Goal: Task Accomplishment & Management: Manage account settings

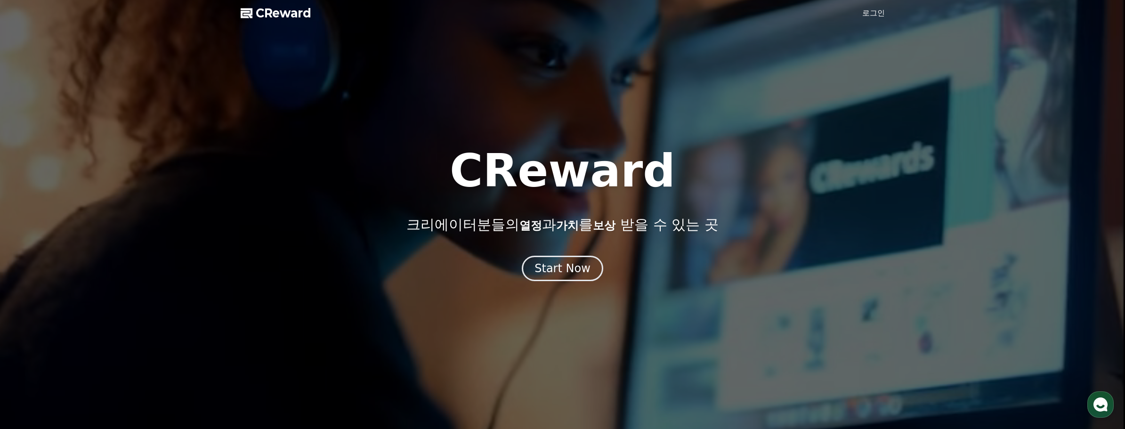
click at [880, 16] on link "로그인" at bounding box center [873, 13] width 23 height 11
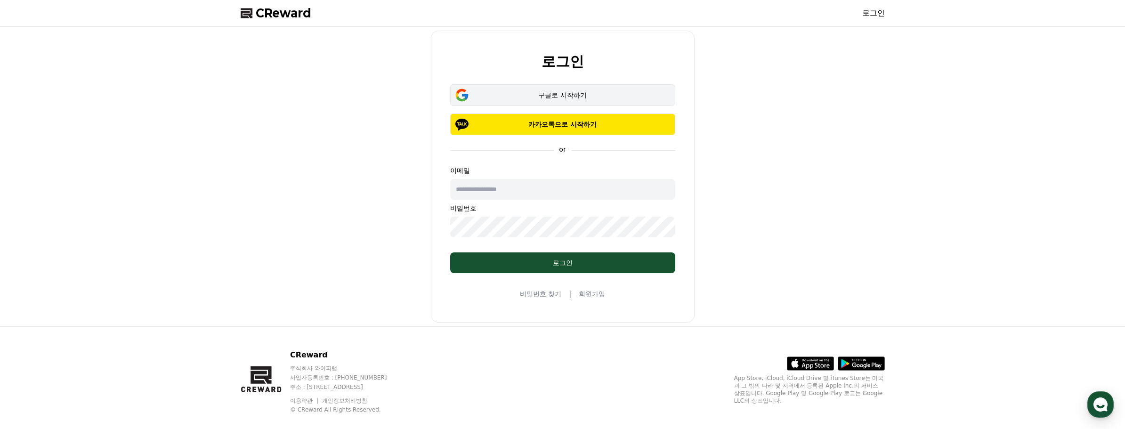
click at [581, 96] on div "구글로 시작하기" at bounding box center [563, 94] width 198 height 9
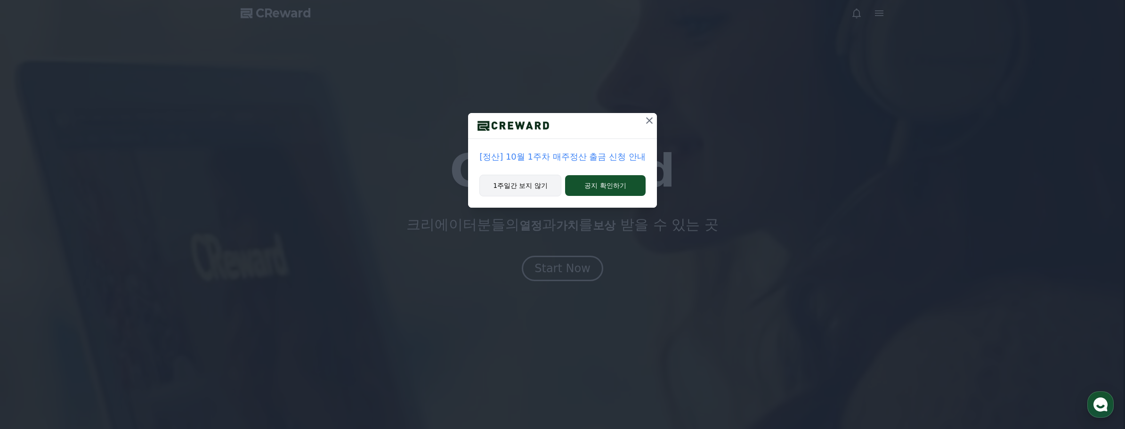
click at [541, 188] on button "1주일간 보지 않기" at bounding box center [520, 186] width 82 height 22
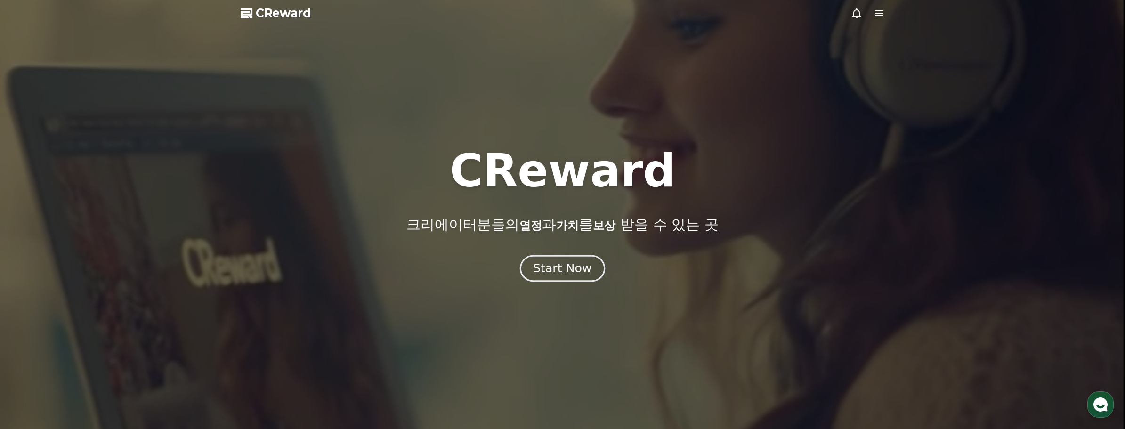
click at [578, 262] on div "Start Now" at bounding box center [562, 268] width 58 height 16
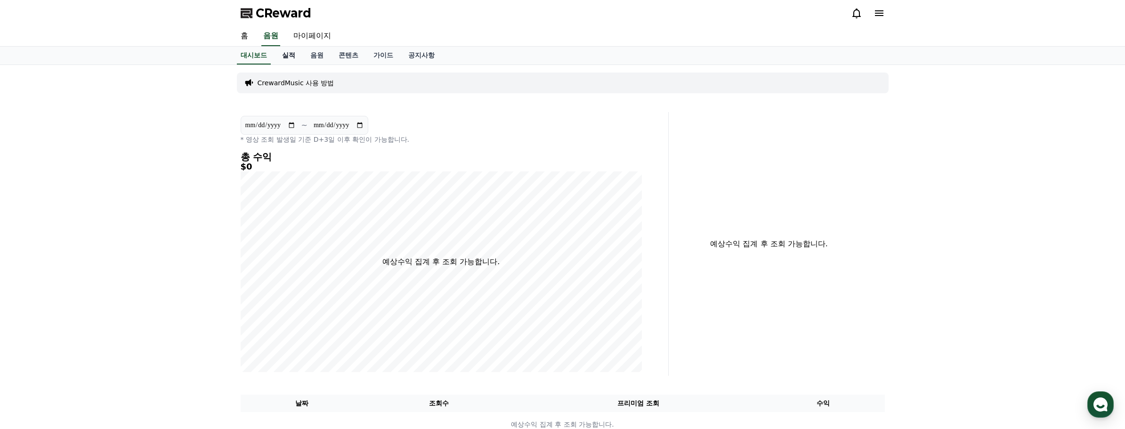
click at [290, 57] on link "실적" at bounding box center [289, 56] width 28 height 18
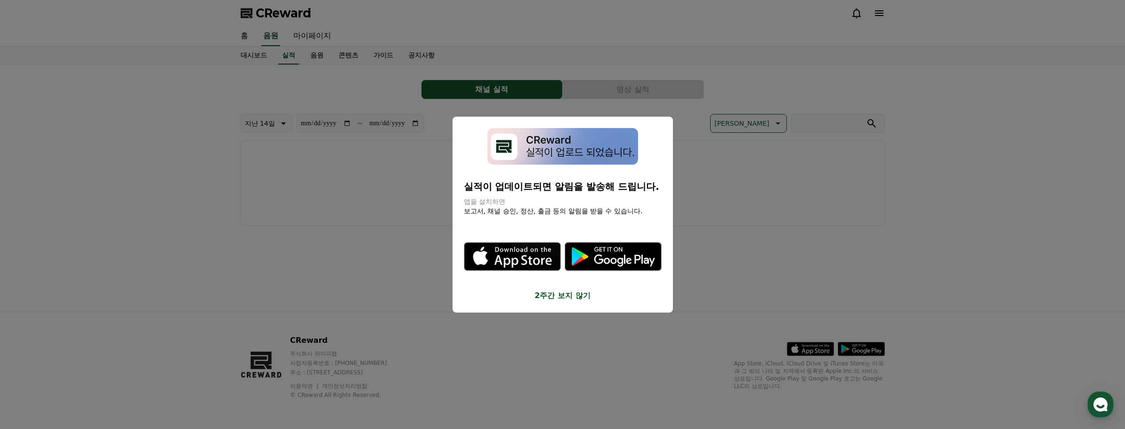
click at [545, 300] on button "2주간 보지 않기" at bounding box center [563, 295] width 198 height 11
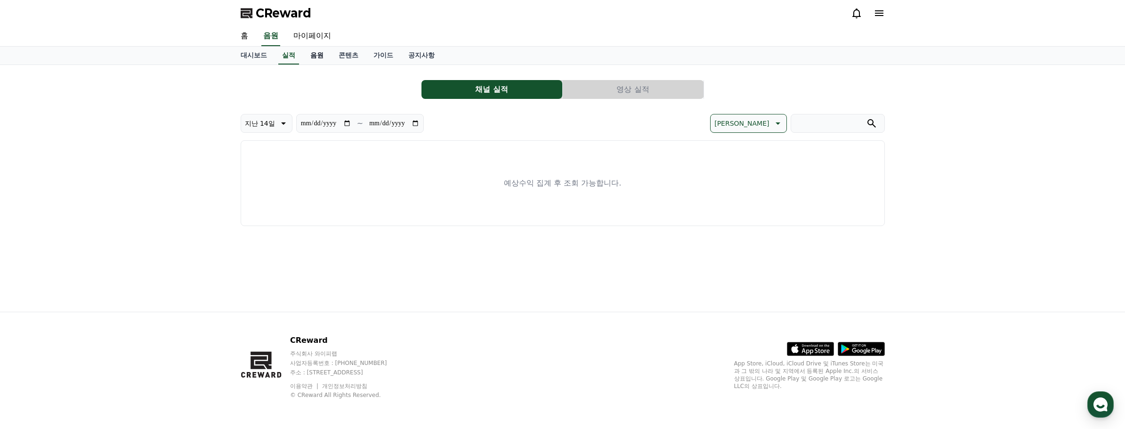
click at [315, 56] on link "음원" at bounding box center [317, 56] width 28 height 18
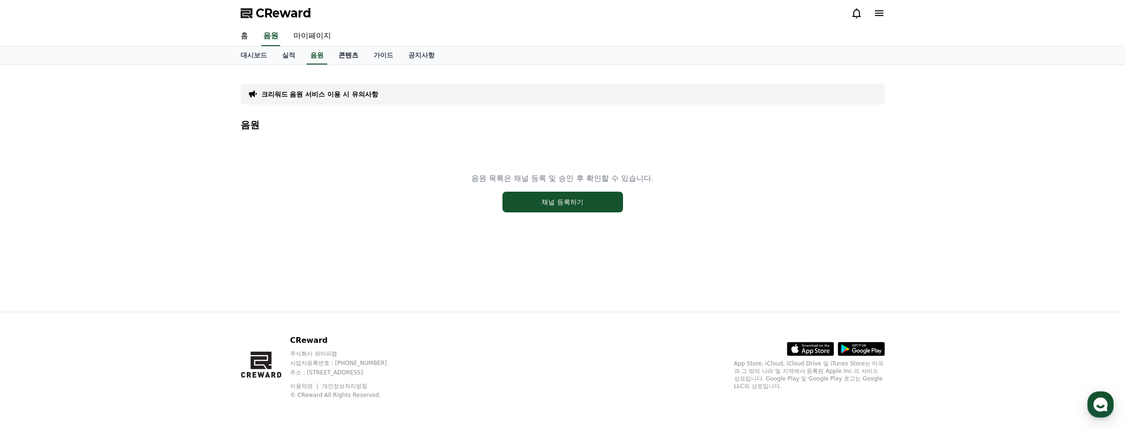
click at [342, 54] on link "콘텐츠" at bounding box center [348, 56] width 35 height 18
click at [374, 55] on link "가이드" at bounding box center [383, 56] width 35 height 18
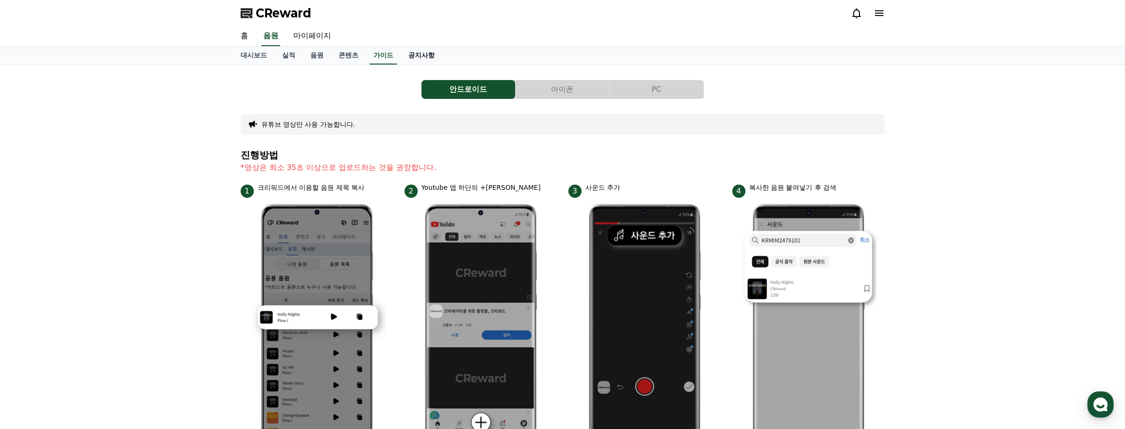
click at [440, 57] on link "공지사항" at bounding box center [421, 56] width 41 height 18
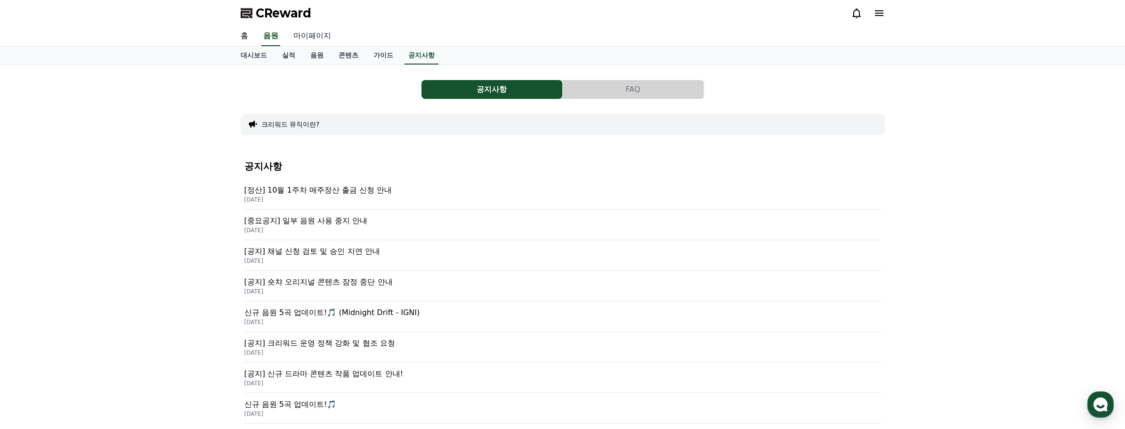
click at [309, 32] on link "마이페이지" at bounding box center [312, 36] width 53 height 20
select select "**********"
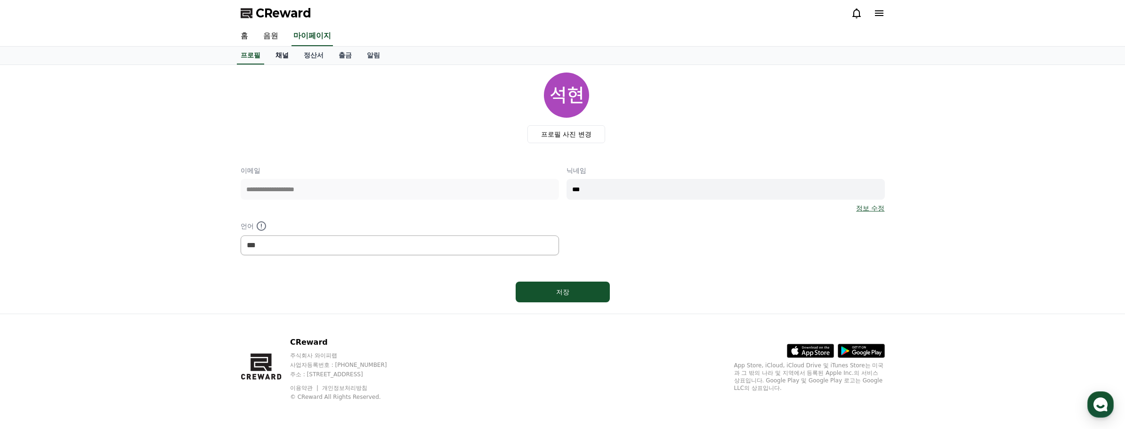
click at [280, 55] on link "채널" at bounding box center [282, 56] width 28 height 18
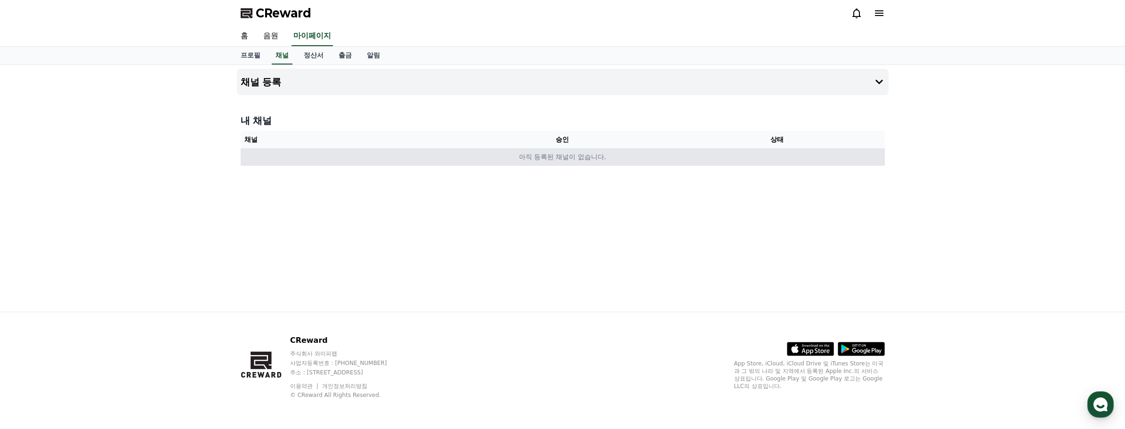
click at [736, 159] on td "아직 등록된 채널이 없습니다." at bounding box center [563, 156] width 644 height 17
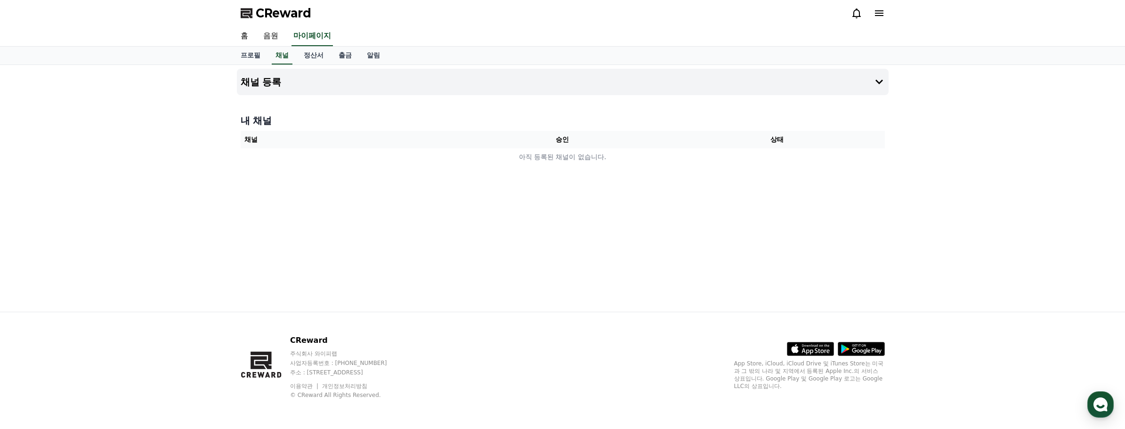
drag, startPoint x: 651, startPoint y: 214, endPoint x: 513, endPoint y: 139, distance: 156.8
click at [513, 139] on div "채널 등록 내 채널 채널 승인 상태 아직 등록된 채널이 없습니다." at bounding box center [562, 188] width 659 height 247
click at [577, 207] on div "채널 등록 내 채널 채널 승인 상태 아직 등록된 채널이 없습니다." at bounding box center [562, 188] width 659 height 247
click at [306, 82] on button "채널 등록" at bounding box center [563, 82] width 652 height 26
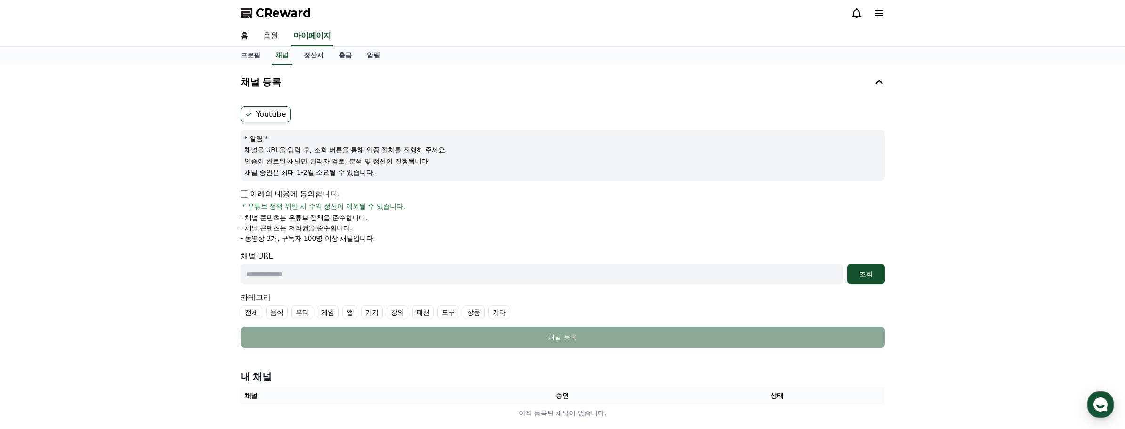
drag, startPoint x: 261, startPoint y: 147, endPoint x: 423, endPoint y: 179, distance: 164.6
click at [423, 179] on div "* 알림 * 채널을 URL을 입력 후, 조회 버튼을 통해 인증 절차를 진행해 주세요. 인증이 완료된 채널만 관리자 검토, 분석 및 정산이 진행…" at bounding box center [563, 155] width 644 height 51
click at [424, 201] on div "아래의 내용에 동의합니다. * 유튜브 정책 위반 시 수익 정산이 제외될 수 있습니다." at bounding box center [563, 199] width 644 height 23
click at [430, 236] on li "- 동영상 3개, 구독자 100명 이상 채널입니다." at bounding box center [563, 238] width 644 height 9
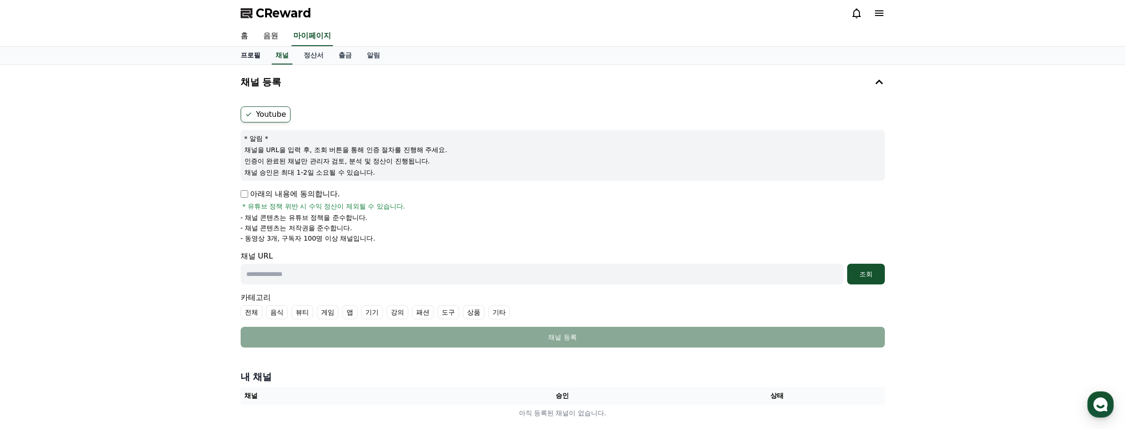
click at [251, 52] on link "프로필" at bounding box center [250, 56] width 35 height 18
select select "**********"
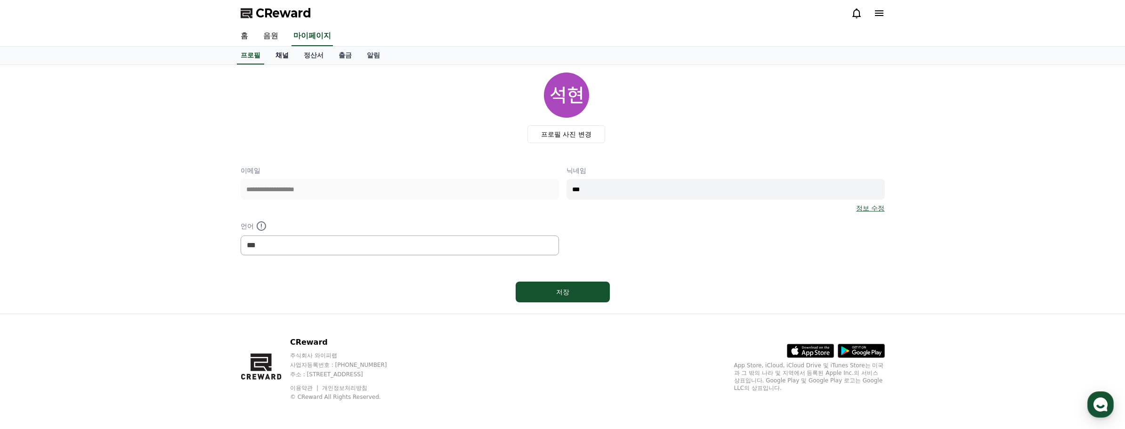
click at [271, 56] on link "채널" at bounding box center [282, 56] width 28 height 18
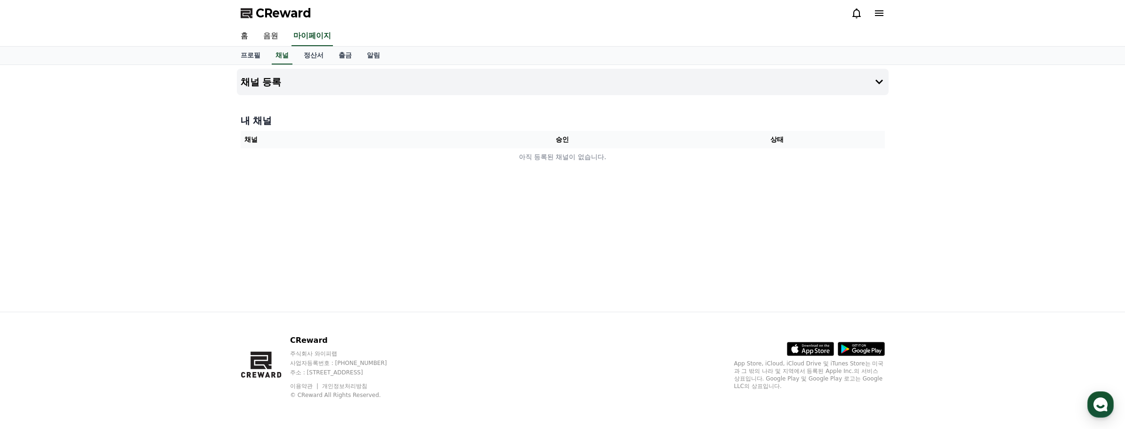
click at [277, 25] on div "CReward" at bounding box center [562, 13] width 659 height 26
click at [275, 36] on link "음원" at bounding box center [271, 36] width 30 height 20
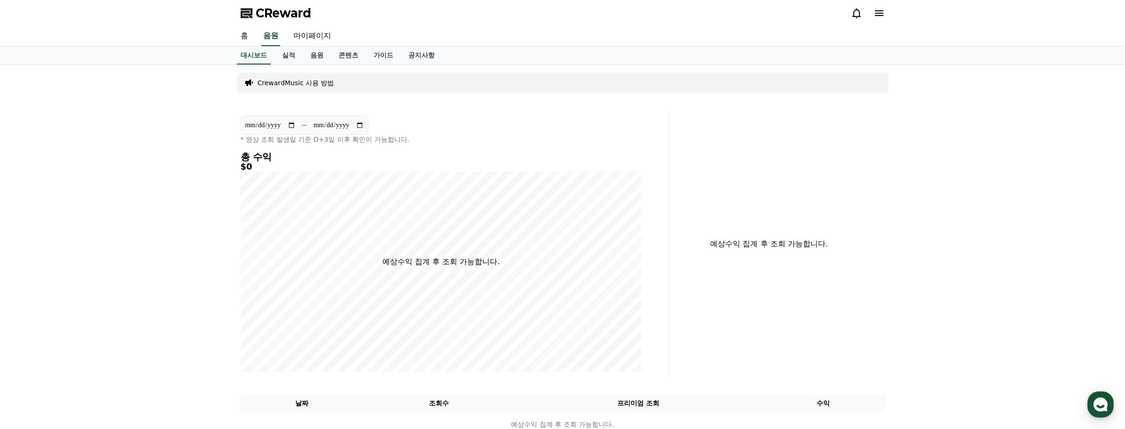
click at [243, 34] on link "홈" at bounding box center [244, 36] width 23 height 20
